Goal: Transaction & Acquisition: Purchase product/service

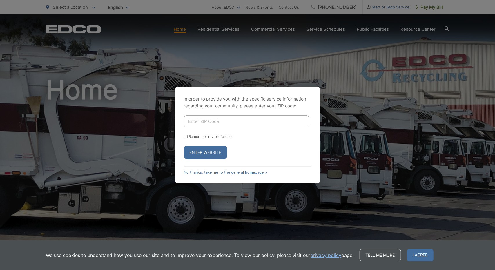
click at [195, 121] on input "Enter ZIP Code" at bounding box center [246, 121] width 125 height 12
type input "92118"
click at [204, 155] on button "Enter Website" at bounding box center [205, 152] width 43 height 13
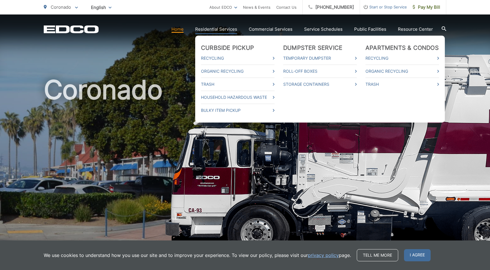
click at [225, 29] on link "Residential Services" at bounding box center [216, 29] width 42 height 7
click at [225, 29] on html "Home Back Home Residential Services Overview Curbside Pickup Recycling Organic …" at bounding box center [245, 135] width 490 height 270
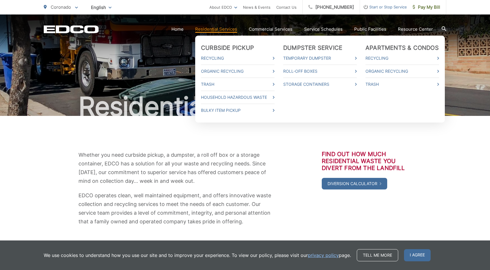
click at [235, 42] on ul "Curbside Pickup Recycling Organic Recycling Trash Household Hazardous Waste Bul…" at bounding box center [320, 79] width 250 height 87
click at [219, 58] on link "Recycling" at bounding box center [238, 58] width 74 height 7
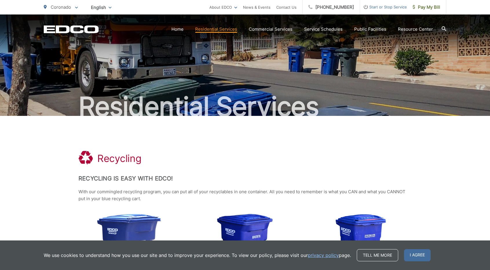
click at [190, 29] on ul "Home Residential Services Curbside Pickup Recycling Organic Recycling Trash Hou…" at bounding box center [303, 29] width 262 height 7
click at [184, 29] on link "Home" at bounding box center [178, 29] width 12 height 7
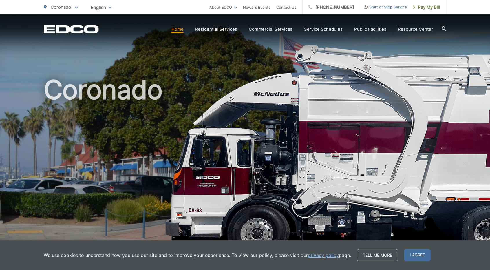
click at [208, 44] on div "Coronado" at bounding box center [245, 133] width 403 height 239
click at [436, 7] on span "Pay My Bill" at bounding box center [427, 7] width 28 height 7
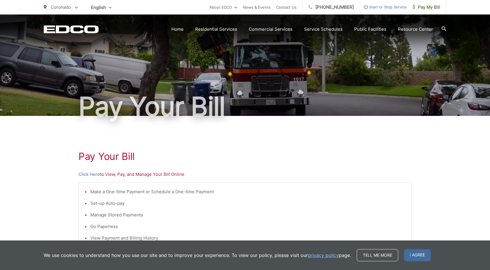
click at [436, 7] on span "Pay My Bill" at bounding box center [427, 7] width 28 height 7
click at [97, 176] on link "Click Here" at bounding box center [89, 174] width 21 height 7
